Goal: Entertainment & Leisure: Consume media (video, audio)

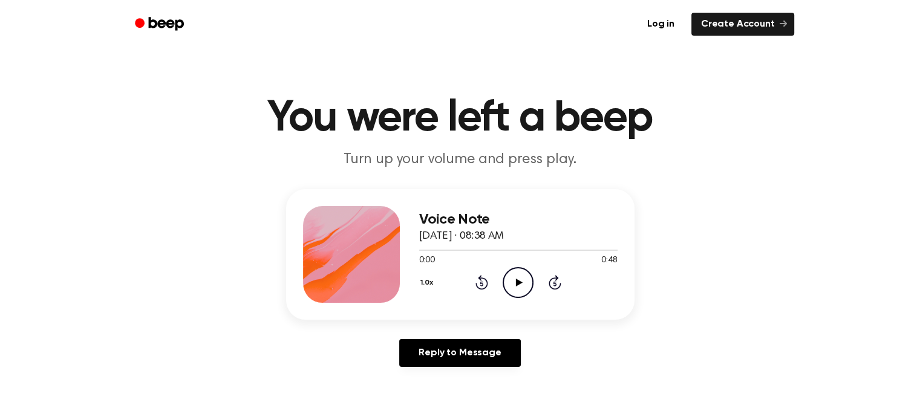
click at [525, 281] on icon "Play Audio" at bounding box center [518, 282] width 31 height 31
click at [525, 278] on icon "Play Audio" at bounding box center [518, 282] width 31 height 31
click at [520, 276] on icon "Play Audio" at bounding box center [518, 282] width 31 height 31
click at [522, 282] on icon "Play Audio" at bounding box center [518, 282] width 31 height 31
click at [521, 279] on icon "Play Audio" at bounding box center [518, 282] width 31 height 31
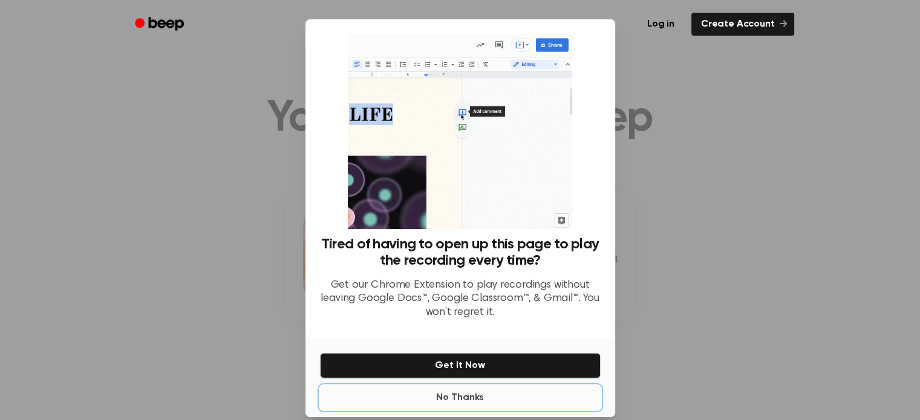
click at [455, 400] on button "No Thanks" at bounding box center [460, 398] width 281 height 24
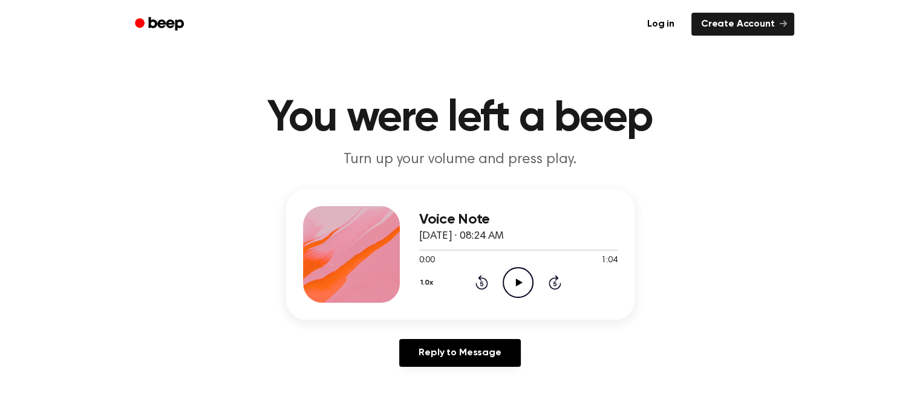
click at [513, 276] on icon "Play Audio" at bounding box center [518, 282] width 31 height 31
click at [514, 275] on icon "Play Audio" at bounding box center [518, 282] width 31 height 31
click at [513, 273] on icon "Play Audio" at bounding box center [518, 282] width 31 height 31
click at [521, 284] on icon "Play Audio" at bounding box center [518, 282] width 31 height 31
click at [513, 272] on icon "Play Audio" at bounding box center [518, 282] width 31 height 31
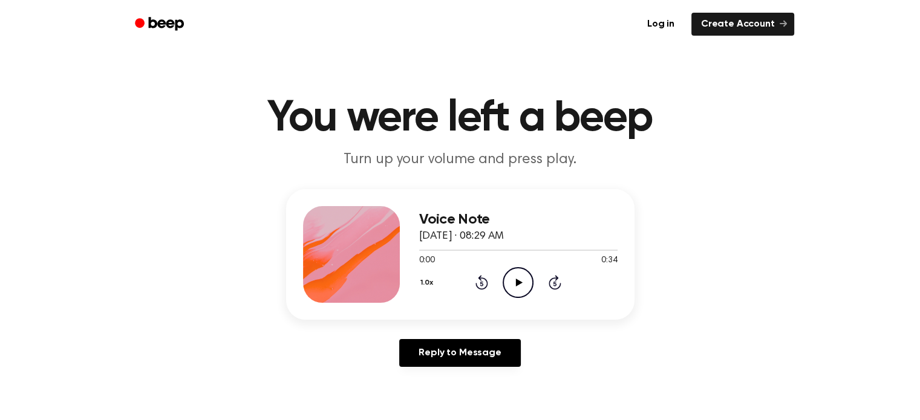
click at [513, 273] on icon "Play Audio" at bounding box center [518, 282] width 31 height 31
click at [527, 275] on icon "Play Audio" at bounding box center [518, 282] width 31 height 31
click at [516, 279] on icon at bounding box center [519, 283] width 7 height 8
click at [513, 277] on icon "Play Audio" at bounding box center [518, 282] width 31 height 31
click at [513, 276] on icon "Play Audio" at bounding box center [518, 282] width 31 height 31
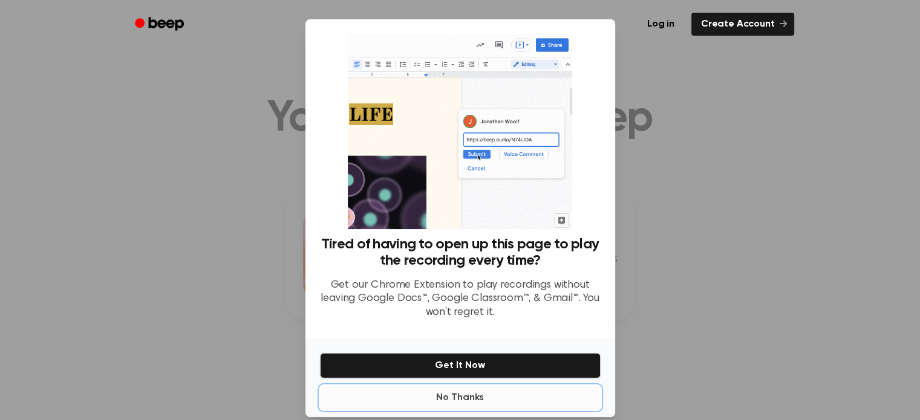
click at [443, 394] on button "No Thanks" at bounding box center [460, 398] width 281 height 24
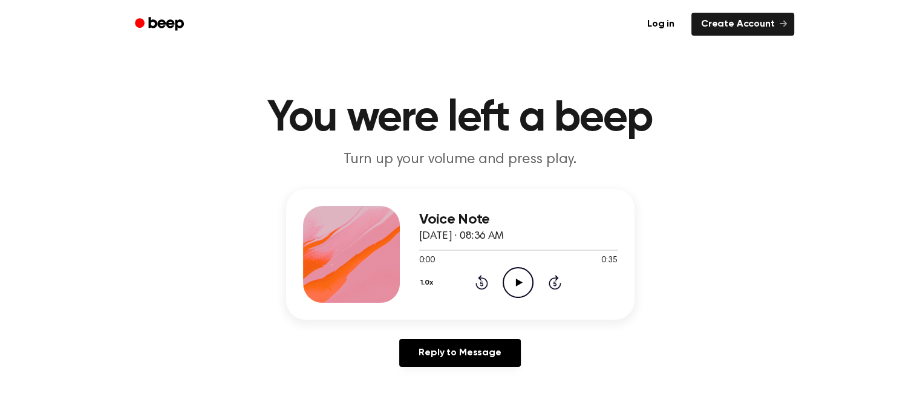
click at [514, 282] on icon "Play Audio" at bounding box center [518, 282] width 31 height 31
click at [513, 281] on icon "Play Audio" at bounding box center [518, 282] width 31 height 31
click at [525, 284] on icon "Play Audio" at bounding box center [518, 282] width 31 height 31
click at [515, 279] on icon "Play Audio" at bounding box center [518, 282] width 31 height 31
click at [516, 268] on icon "Play Audio" at bounding box center [518, 282] width 31 height 31
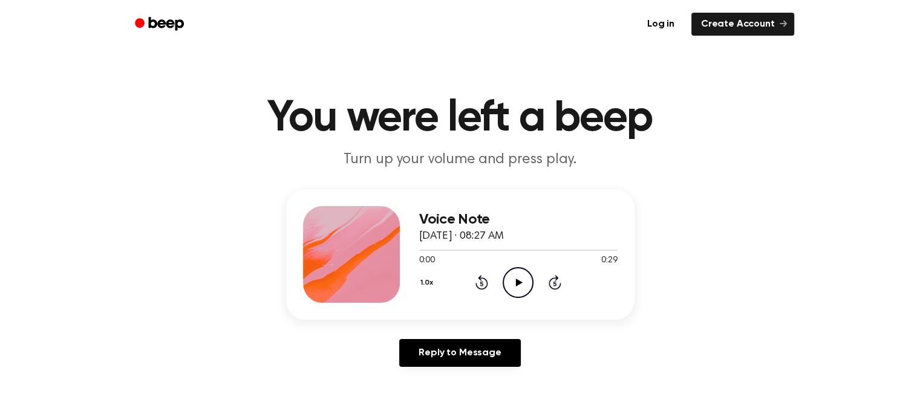
click at [516, 287] on icon "Play Audio" at bounding box center [518, 282] width 31 height 31
click at [516, 285] on icon "Play Audio" at bounding box center [518, 282] width 31 height 31
